Goal: Task Accomplishment & Management: Use online tool/utility

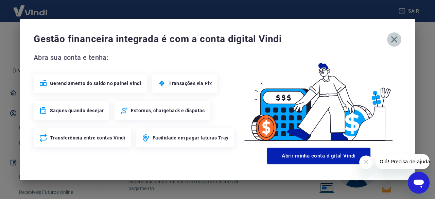
click at [395, 40] on icon "button" at bounding box center [394, 39] width 6 height 6
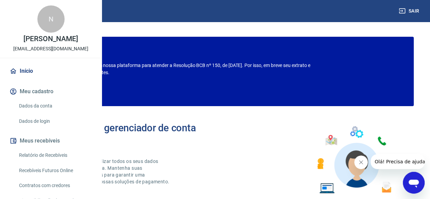
click at [46, 162] on link "Relatório de Recebíveis" at bounding box center [54, 155] width 77 height 14
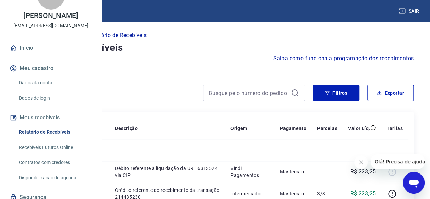
scroll to position [34, 0]
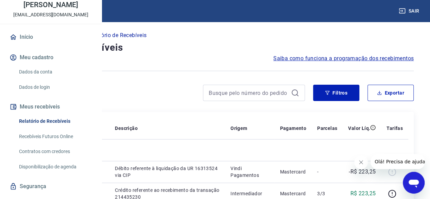
click at [45, 143] on link "Recebíveis Futuros Online" at bounding box center [54, 136] width 77 height 14
drag, startPoint x: 416, startPoint y: 10, endPoint x: 398, endPoint y: 8, distance: 18.4
click at [416, 10] on button "Sair" at bounding box center [409, 11] width 24 height 13
